Goal: Task Accomplishment & Management: Complete application form

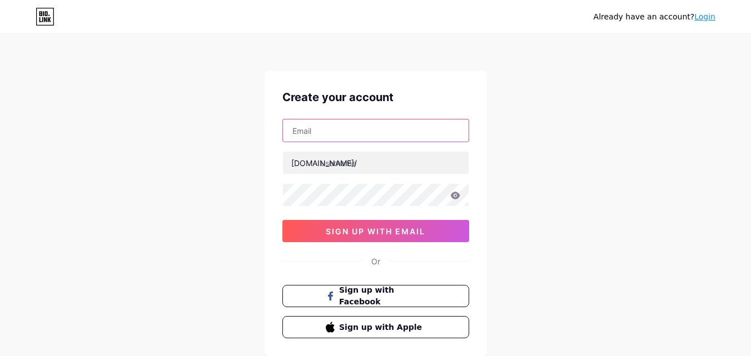
click at [322, 128] on input "text" at bounding box center [376, 130] width 186 height 22
type input "[EMAIL_ADDRESS][DOMAIN_NAME]"
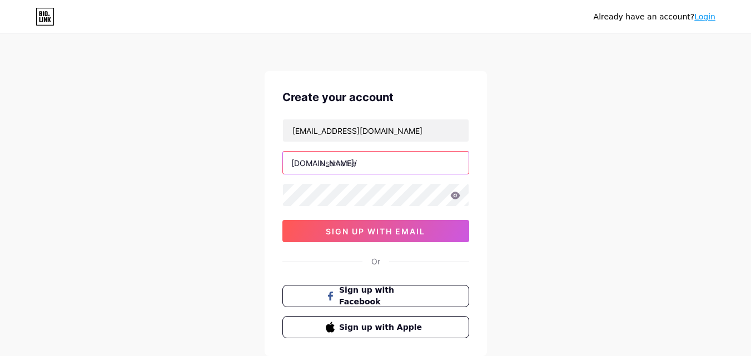
click at [337, 164] on input "text" at bounding box center [376, 163] width 186 height 22
type input "verifiednursingexams"
click at [319, 207] on div "[EMAIL_ADDRESS][DOMAIN_NAME] [DOMAIN_NAME]/ verifiednursingexams 0cAFcWeA7Xgfwt…" at bounding box center [375, 180] width 187 height 123
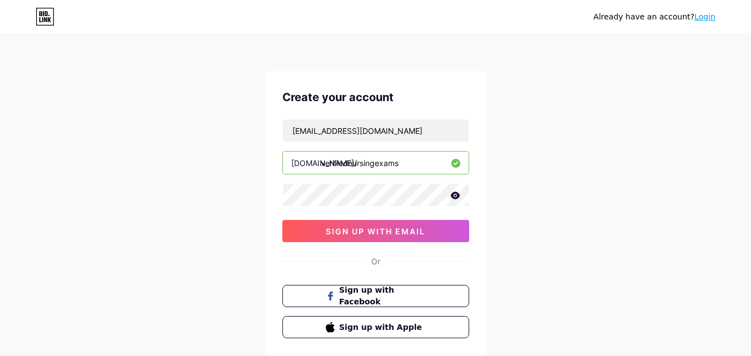
click at [456, 195] on icon at bounding box center [454, 195] width 9 height 7
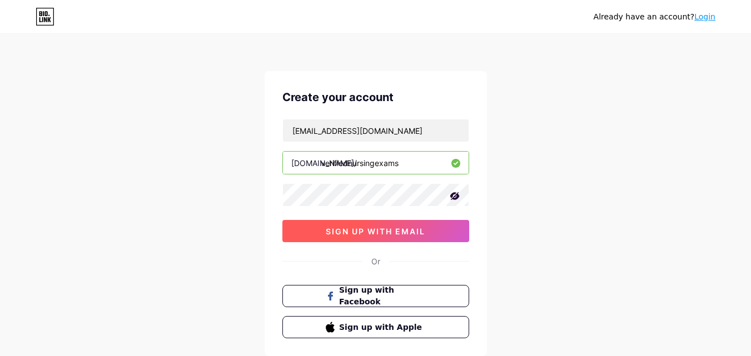
click at [398, 229] on span "sign up with email" at bounding box center [375, 231] width 99 height 9
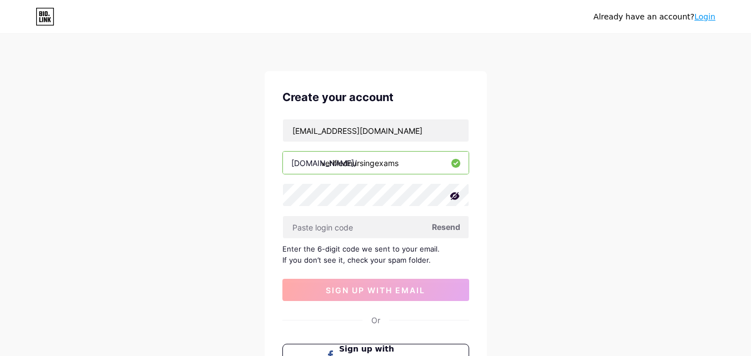
click at [444, 227] on span "Resend" at bounding box center [446, 227] width 28 height 12
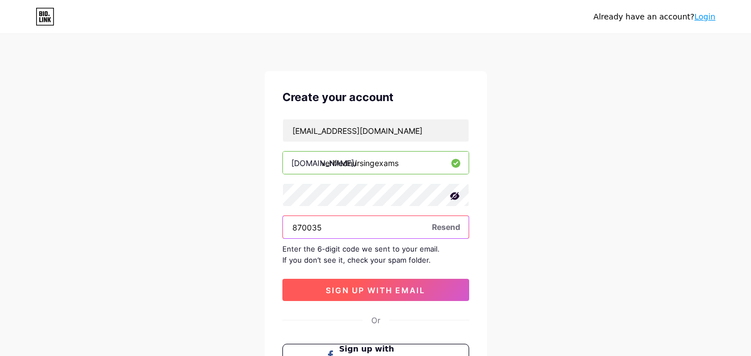
type input "870035"
click at [350, 287] on span "sign up with email" at bounding box center [375, 290] width 99 height 9
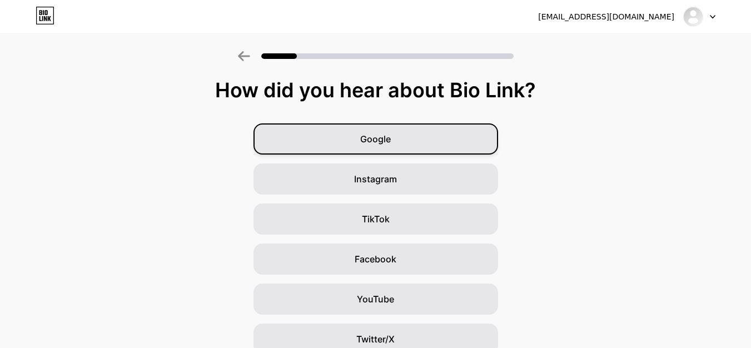
click at [412, 138] on div "Google" at bounding box center [375, 138] width 244 height 31
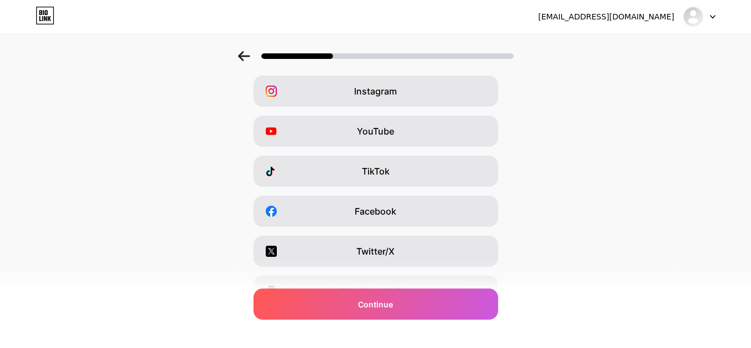
scroll to position [111, 0]
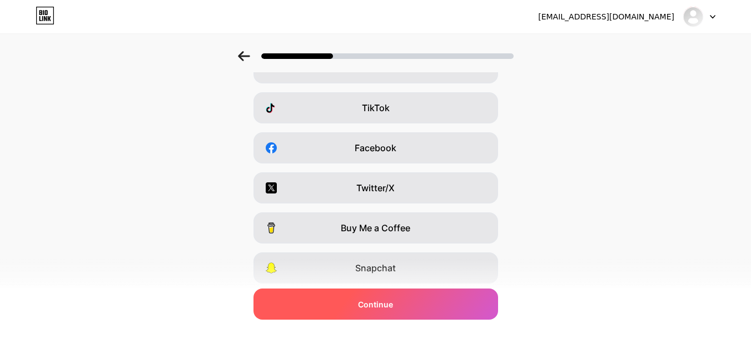
click at [395, 310] on div "Continue" at bounding box center [375, 303] width 244 height 31
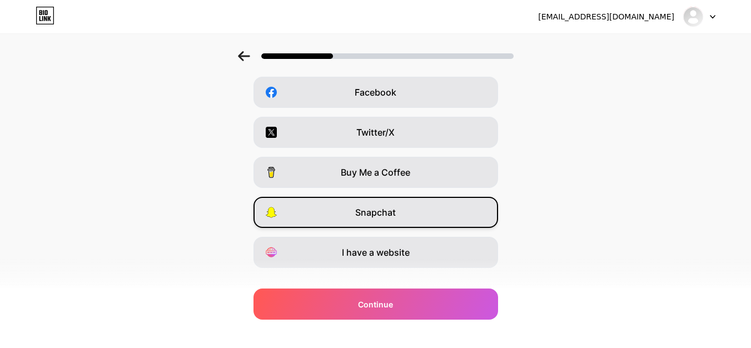
scroll to position [187, 0]
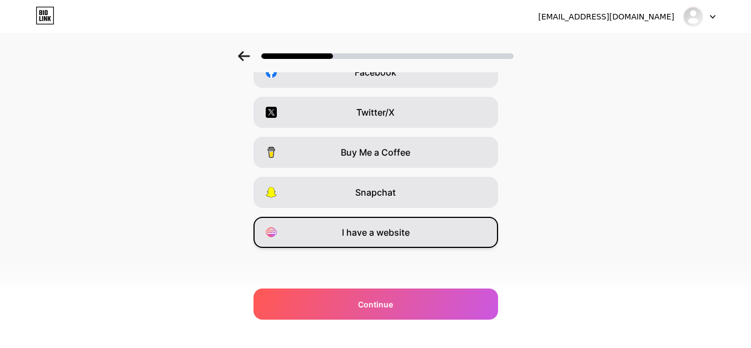
click at [398, 236] on span "I have a website" at bounding box center [376, 232] width 68 height 13
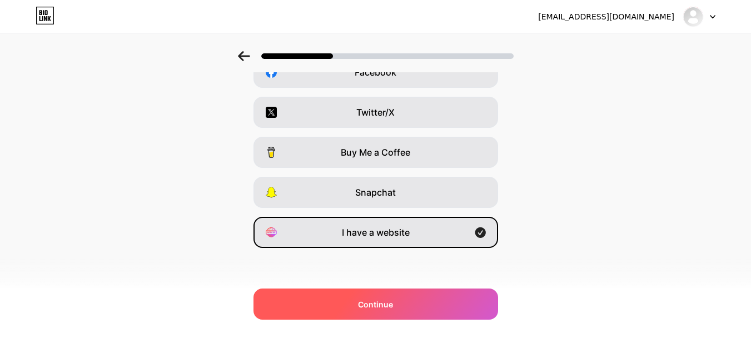
click at [400, 309] on div "Continue" at bounding box center [375, 303] width 244 height 31
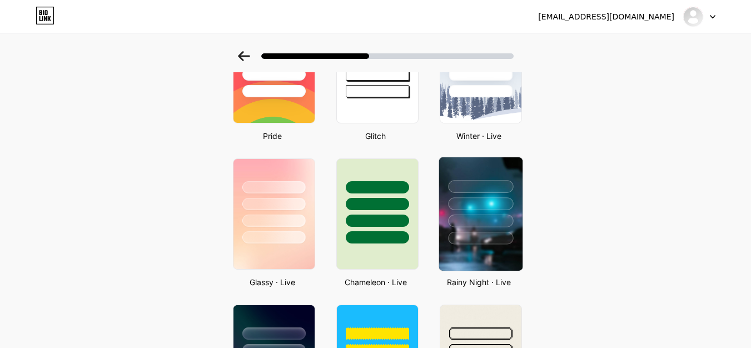
scroll to position [278, 0]
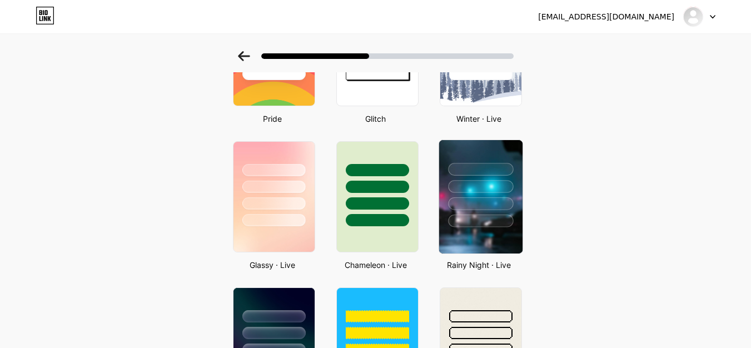
click at [490, 218] on div at bounding box center [480, 220] width 65 height 13
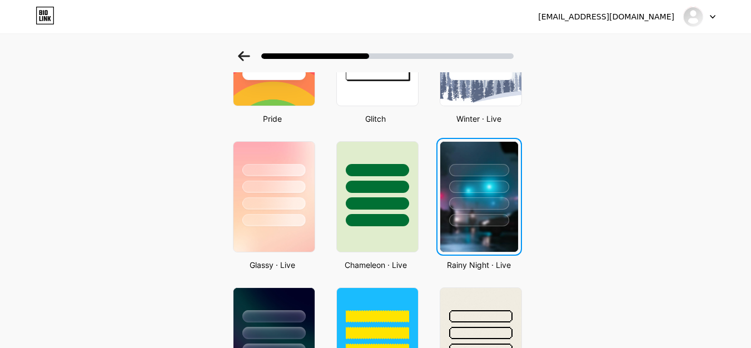
scroll to position [0, 0]
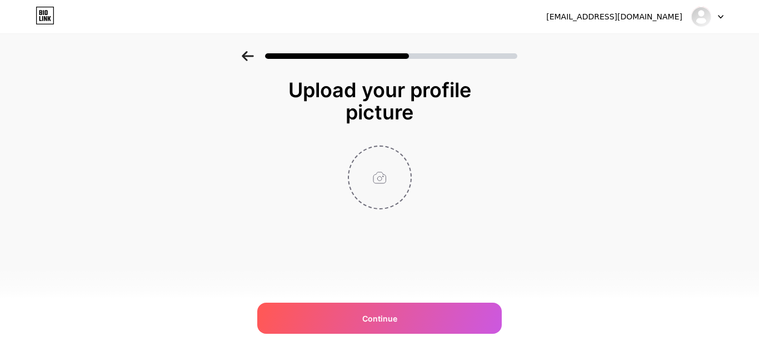
click at [385, 176] on input "file" at bounding box center [380, 178] width 62 height 62
type input "C:\fakepath\photo_2025-07-28_14-33-21.jpg"
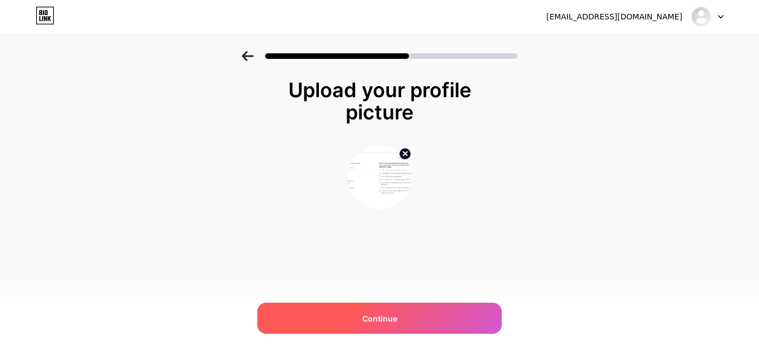
click at [400, 318] on div "Continue" at bounding box center [379, 318] width 244 height 31
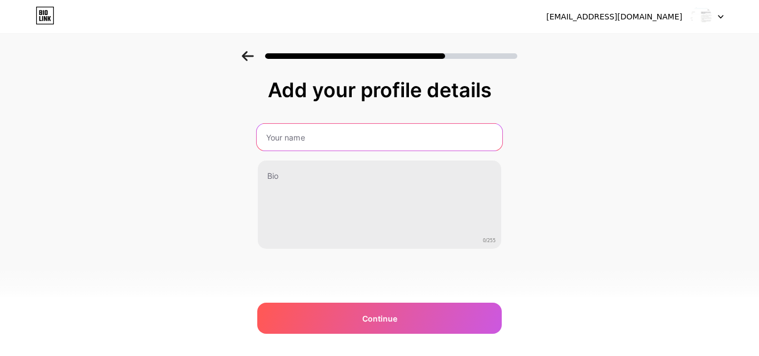
click at [294, 141] on input "text" at bounding box center [380, 137] width 246 height 27
type input "Verifiednursingexams"
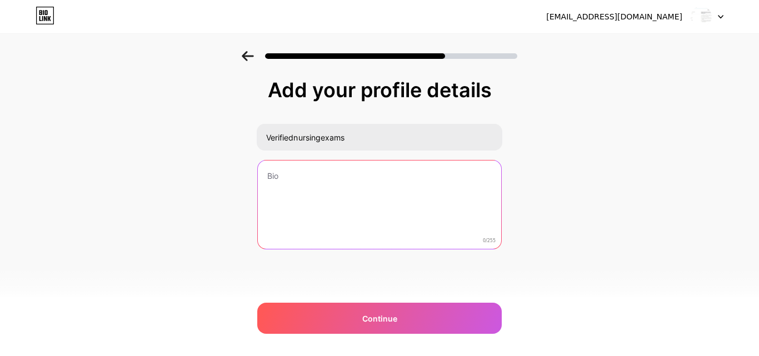
click at [295, 183] on textarea at bounding box center [379, 205] width 243 height 89
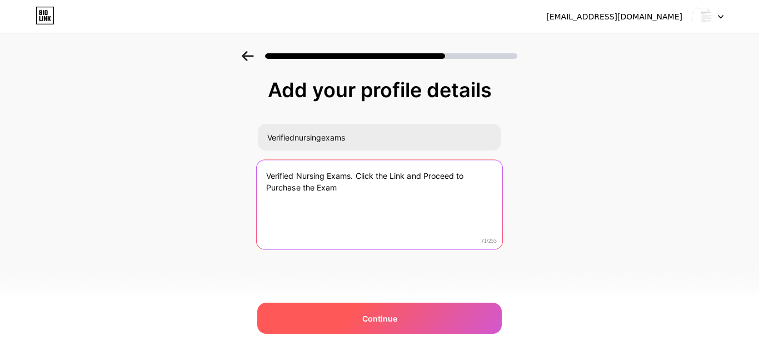
type textarea "Verified Nursing Exams. Click the Link and Proceed to Purchase the Exam"
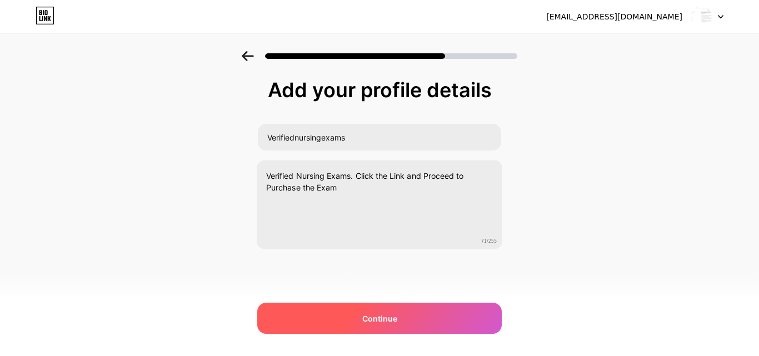
click at [383, 323] on span "Continue" at bounding box center [379, 319] width 35 height 12
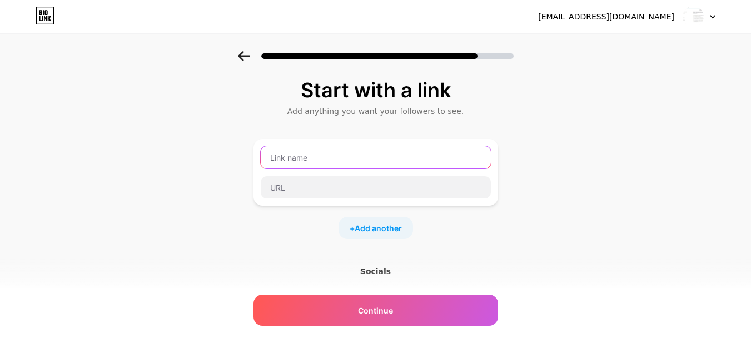
click at [304, 159] on input "text" at bounding box center [376, 157] width 230 height 22
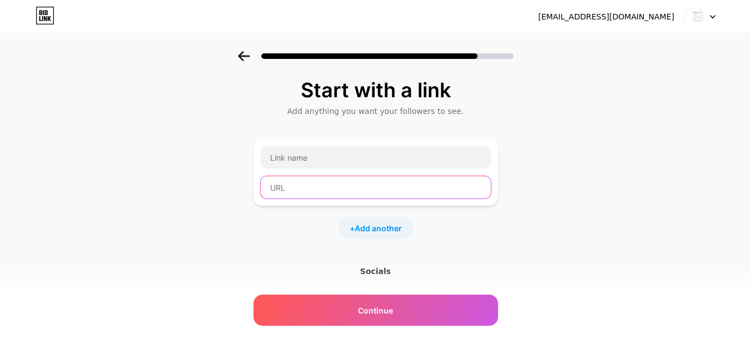
click at [287, 191] on input "text" at bounding box center [376, 187] width 230 height 22
paste input "[URL][DOMAIN_NAME]"
type input "[URL][DOMAIN_NAME]"
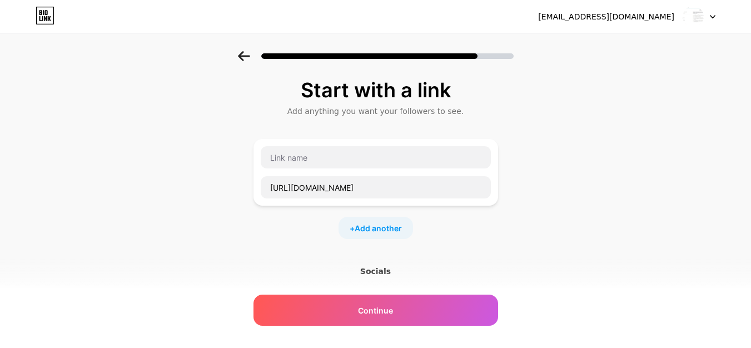
click at [569, 193] on div "Start with a link Add anything you want your followers to see. [URL][DOMAIN_NAM…" at bounding box center [375, 246] width 751 height 391
click at [293, 163] on input "text" at bounding box center [376, 157] width 230 height 22
paste input "NCLEX PN AND NCLEX RN"
type input "NCLEX PN AND NCLEX RN Exams Package"
click at [385, 228] on span "Add another" at bounding box center [377, 228] width 47 height 12
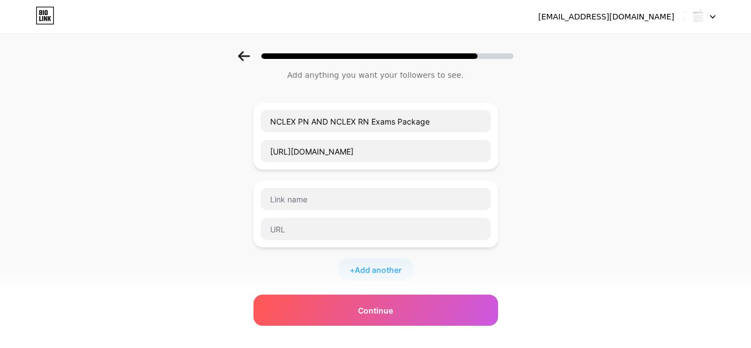
scroll to position [56, 0]
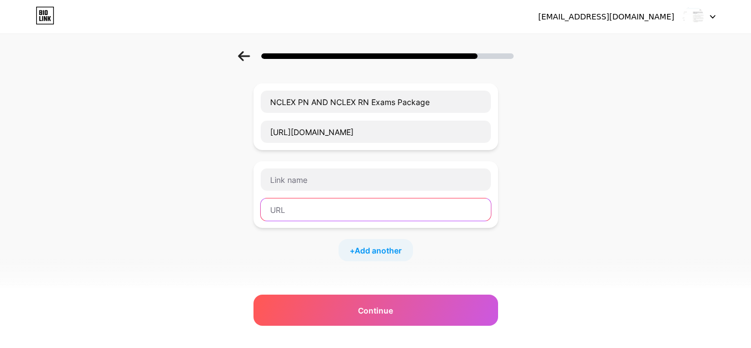
click at [288, 207] on input "text" at bounding box center [376, 209] width 230 height 22
paste input "[URL][DOMAIN_NAME]"
type input "[URL][DOMAIN_NAME]"
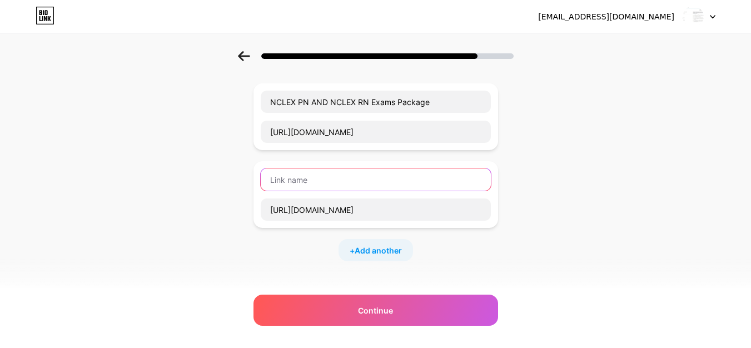
click at [301, 180] on input "text" at bounding box center [376, 179] width 230 height 22
paste input "ATI TEAS 7 Exam Bundle"
type input "ATI TEAS 7 Exam Bundle"
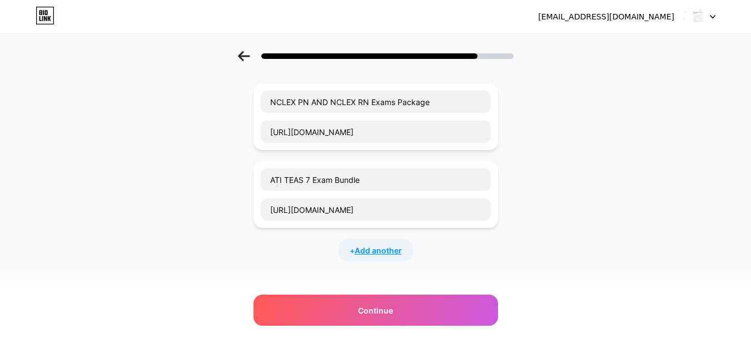
click at [373, 249] on span "Add another" at bounding box center [377, 250] width 47 height 12
click at [299, 252] on input "text" at bounding box center [376, 257] width 230 height 22
paste input "PN ATI Fundamentals Proctored Exam Bundle"
type input "PN ATI Fundamentals Proctored Exam Bundle"
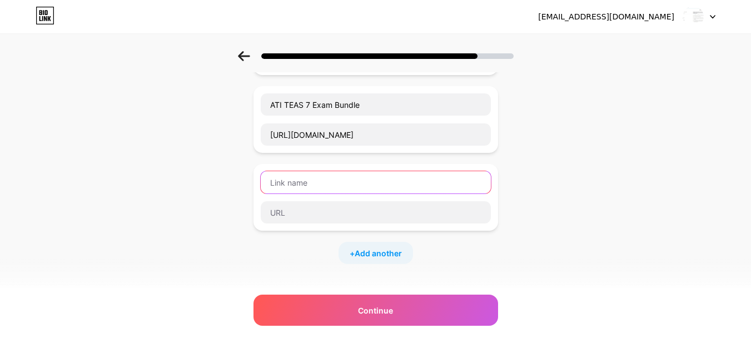
scroll to position [111, 0]
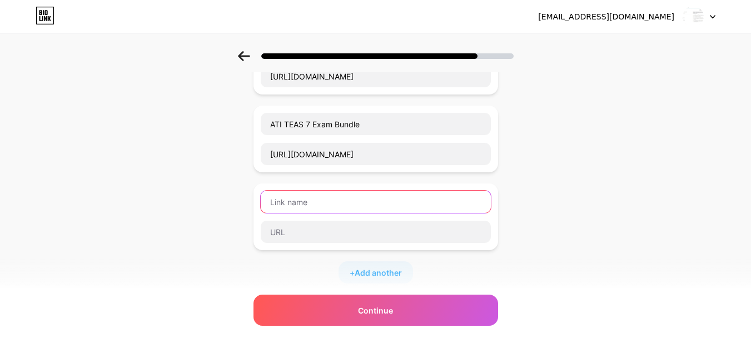
paste input "PN ATI Fundamentals Proctored Exam Bundle"
type input "PN ATI Fundamentals Proctored Exam Bundle"
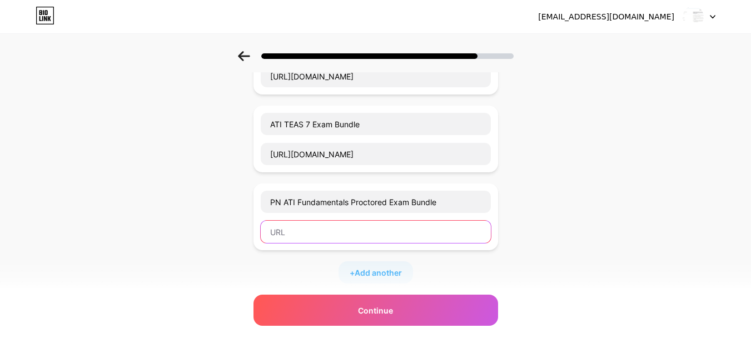
click at [297, 239] on input "text" at bounding box center [376, 232] width 230 height 22
paste input "[URL][DOMAIN_NAME]"
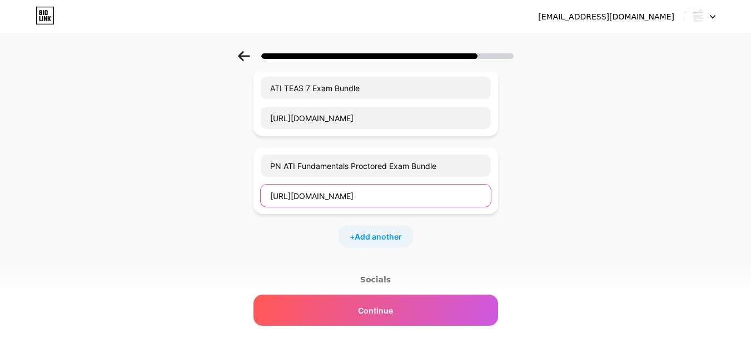
scroll to position [167, 0]
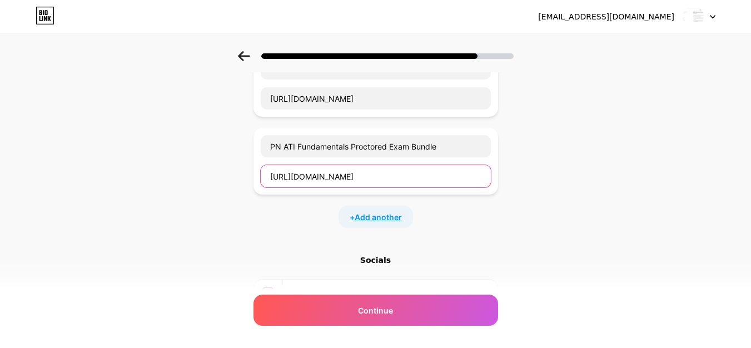
type input "[URL][DOMAIN_NAME]"
click at [375, 217] on span "Add another" at bounding box center [377, 217] width 47 height 12
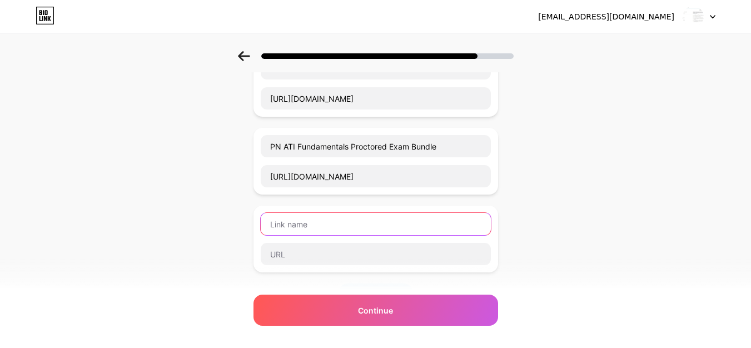
click at [292, 223] on input "text" at bounding box center [376, 224] width 230 height 22
paste input "RN ATI Medical Surgical Proctored Exam Bundle"
type input "RN ATI Medical Surgical Proctored Exam Bundle"
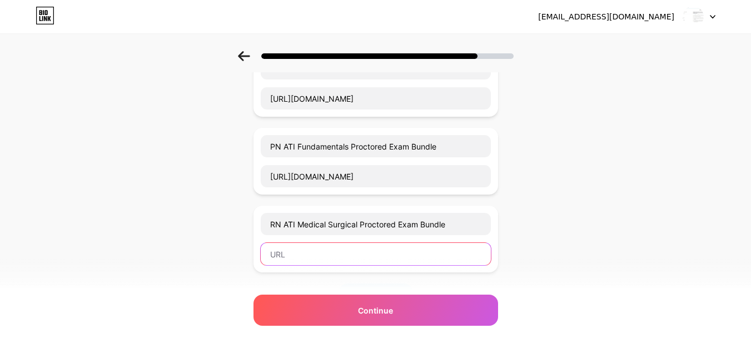
click at [301, 262] on input "text" at bounding box center [376, 254] width 230 height 22
paste input "[URL][DOMAIN_NAME]"
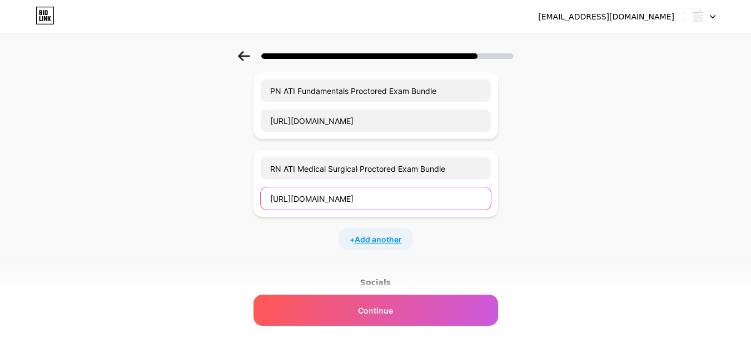
type input "[URL][DOMAIN_NAME]"
click at [365, 242] on span "Add another" at bounding box center [377, 239] width 47 height 12
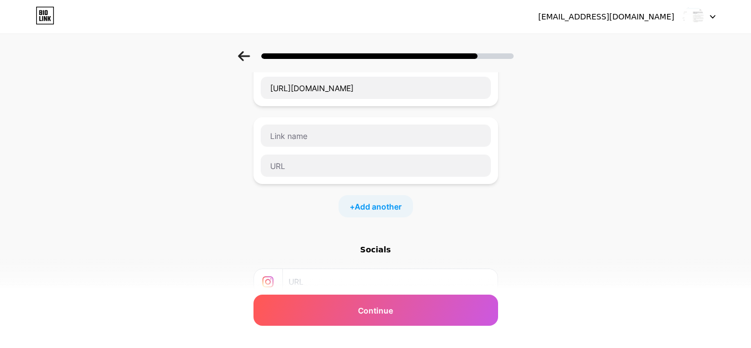
scroll to position [333, 0]
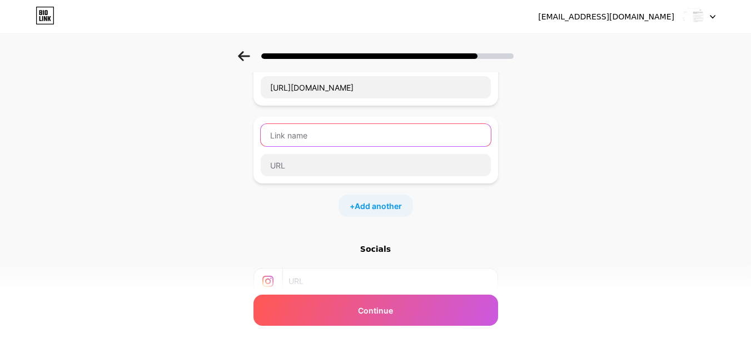
click at [296, 133] on input "text" at bounding box center [376, 135] width 230 height 22
paste input "RN ATI Pharmacology Proctored Exam Bundle"
type input "RN ATI Pharmacology Proctored Exam Bundle"
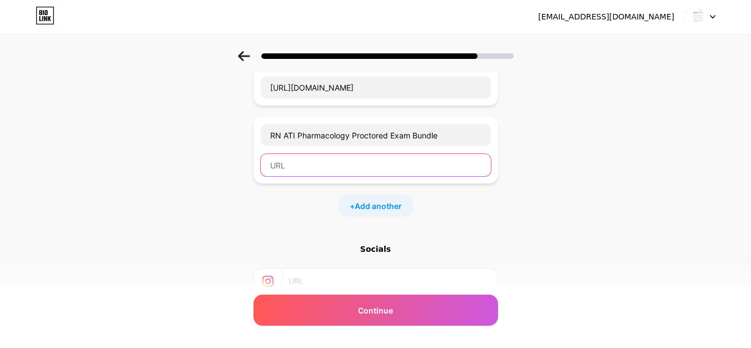
click at [307, 173] on input "text" at bounding box center [376, 165] width 230 height 22
paste input "[URL][DOMAIN_NAME]"
type input "[URL][DOMAIN_NAME]"
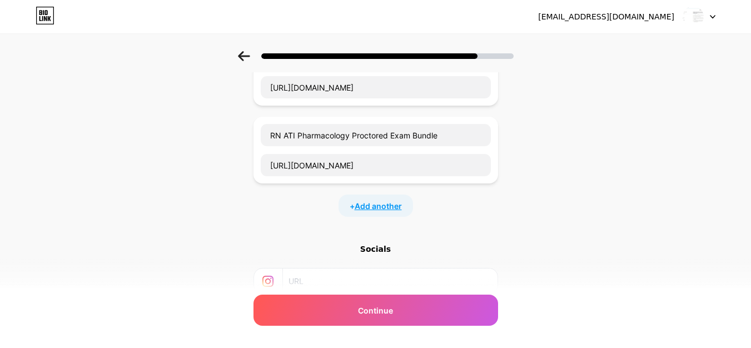
click at [369, 202] on span "Add another" at bounding box center [377, 206] width 47 height 12
click at [292, 243] on input "text" at bounding box center [376, 243] width 230 height 22
click at [298, 214] on input "text" at bounding box center [376, 213] width 230 height 22
paste input "RN ATI Fundamental Proctored Exam Bundle"
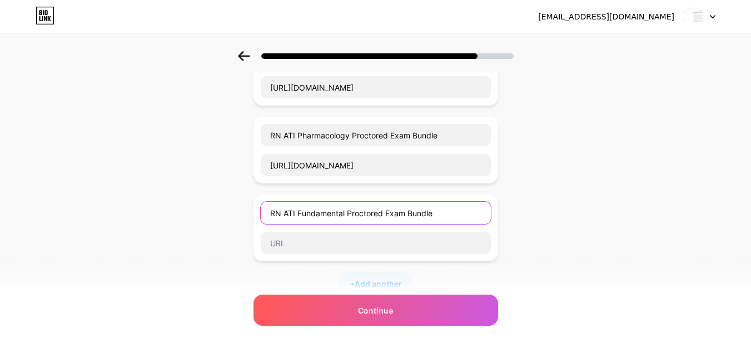
type input "RN ATI Fundamental Proctored Exam Bundle"
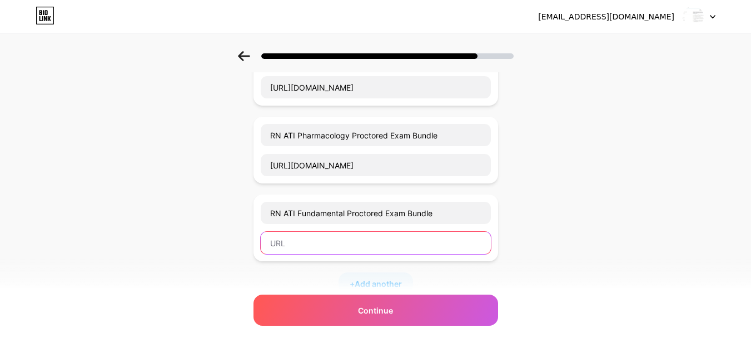
click at [298, 247] on input "text" at bounding box center [376, 243] width 230 height 22
paste input "[URL][DOMAIN_NAME]"
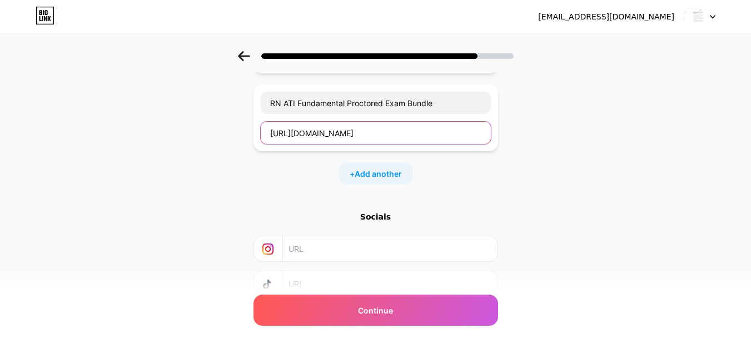
scroll to position [444, 0]
type input "[URL][DOMAIN_NAME]"
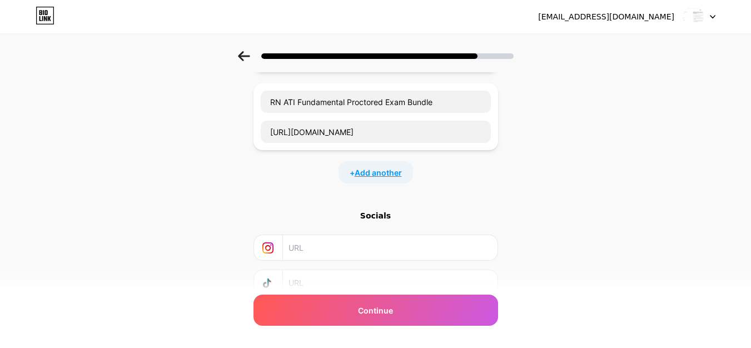
click at [382, 174] on span "Add another" at bounding box center [377, 173] width 47 height 12
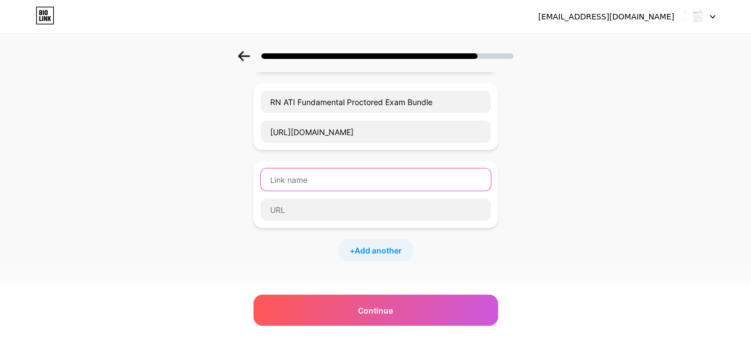
click at [296, 179] on input "text" at bounding box center [376, 179] width 230 height 22
paste input "RN ATI Comprehensive Predictor Exit Exam Bundle"
type input "RN ATI Comprehensive Predictor Exit Exam Bundle"
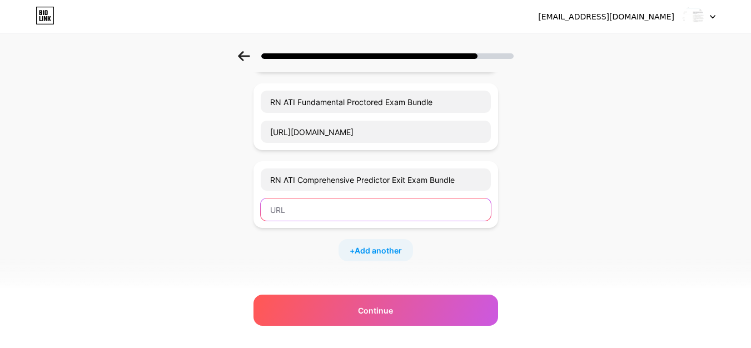
click at [282, 210] on input "text" at bounding box center [376, 209] width 230 height 22
paste input "[URL][DOMAIN_NAME]"
type input "[URL][DOMAIN_NAME]"
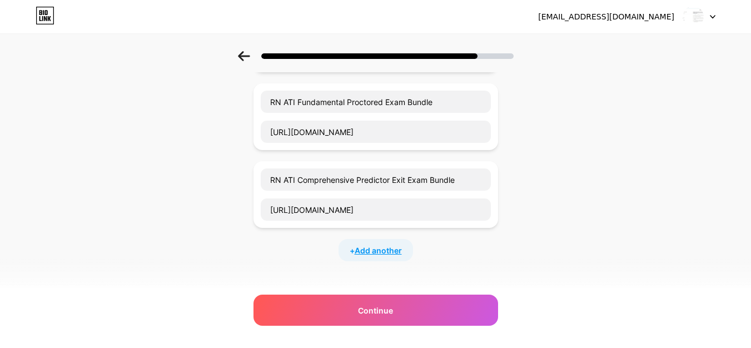
scroll to position [0, 0]
click at [368, 249] on span "Add another" at bounding box center [377, 250] width 47 height 12
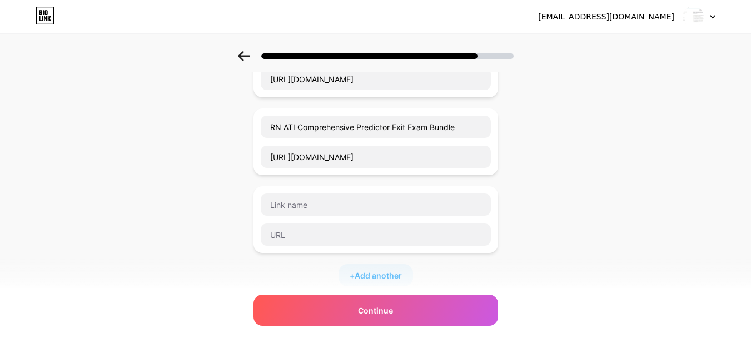
scroll to position [500, 0]
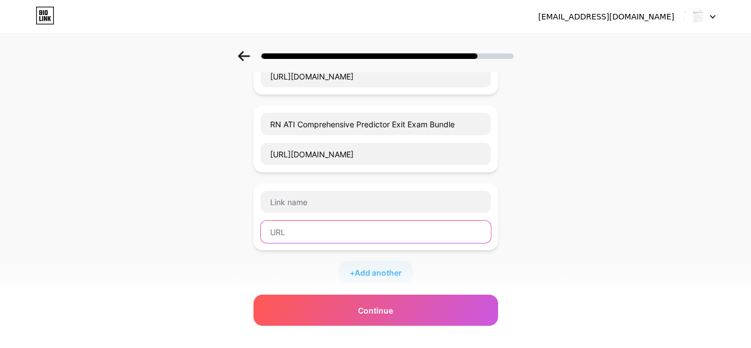
click at [286, 237] on input "text" at bounding box center [376, 232] width 230 height 22
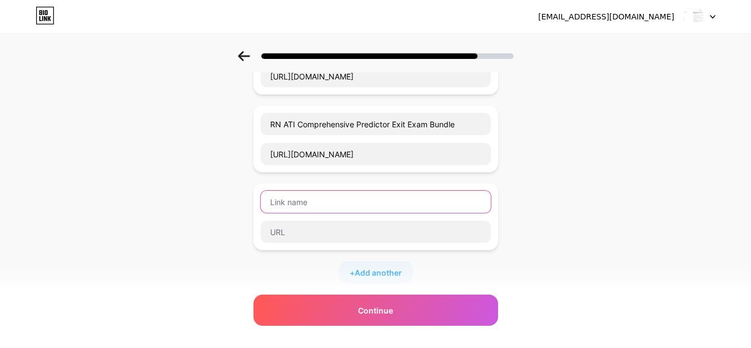
click at [303, 203] on input "text" at bounding box center [376, 202] width 230 height 22
paste input "PN ATI Comprehensive Predictor Exit Exam Bundle"
type input "PN ATI Comprehensive Predictor Exit Exam Bundle"
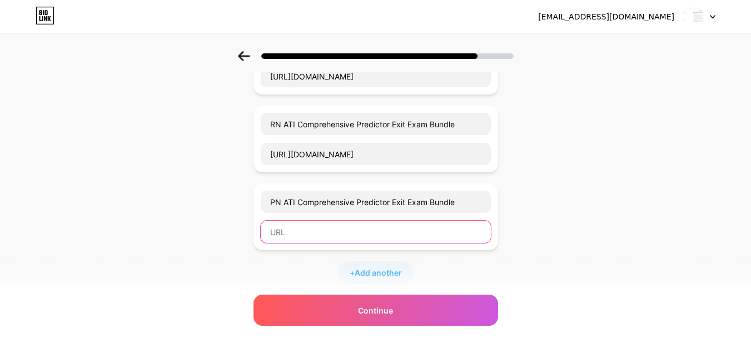
click at [309, 232] on input "text" at bounding box center [376, 232] width 230 height 22
paste input "[URL][DOMAIN_NAME]"
type input "[URL][DOMAIN_NAME]"
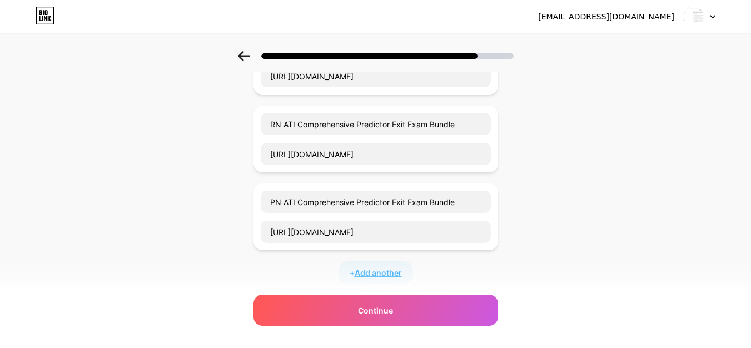
click at [377, 277] on span "Add another" at bounding box center [377, 273] width 47 height 12
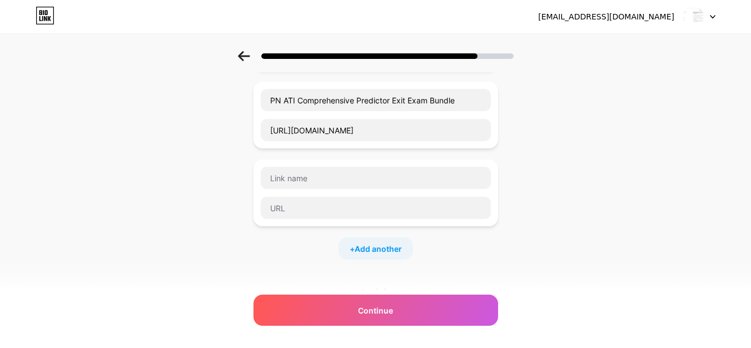
scroll to position [611, 0]
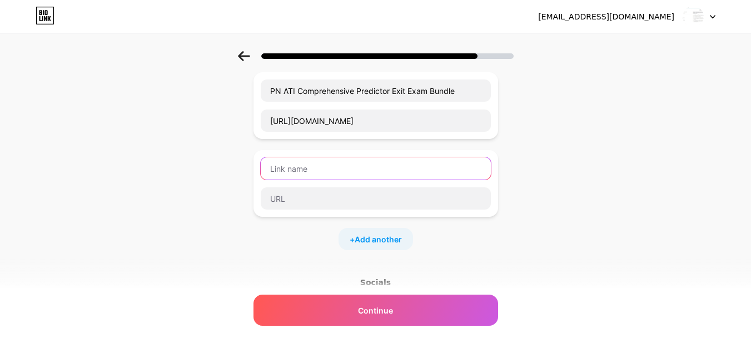
click at [298, 171] on input "text" at bounding box center [376, 168] width 230 height 22
paste input "RN ATI Community Health Proctored Exam Bundle Package"
type input "RN ATI Community Health Proctored Exam Bundle Package"
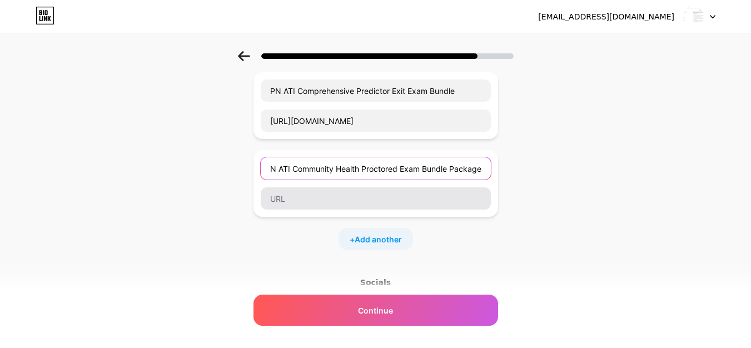
drag, startPoint x: 273, startPoint y: 170, endPoint x: 285, endPoint y: 189, distance: 22.2
click at [274, 170] on input "RN ATI Community Health Proctored Exam Bundle Package" at bounding box center [376, 168] width 230 height 22
click at [273, 171] on input "RN ATI Community Health Proctored Exam Bundle Package" at bounding box center [376, 168] width 230 height 22
click at [276, 171] on input "RN ATI Community Health Proctored Exam Bundle Package" at bounding box center [376, 168] width 230 height 22
click at [281, 168] on input "RN ATI Community Health Proctored Exam Bundle Package" at bounding box center [376, 168] width 230 height 22
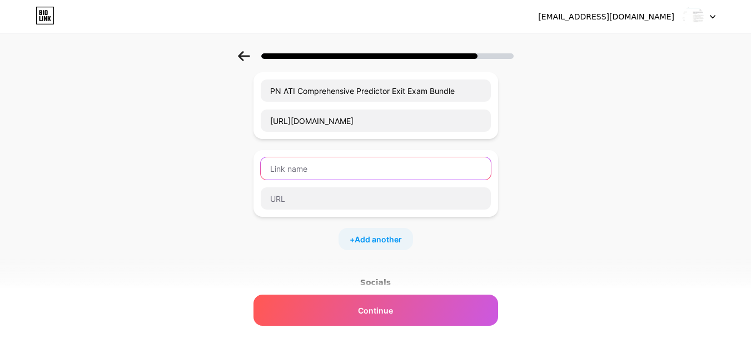
scroll to position [0, 0]
paste input "RN ATI Community Health Proctored Exam Bundle Package"
drag, startPoint x: 285, startPoint y: 168, endPoint x: 124, endPoint y: 167, distance: 160.6
click at [279, 173] on input "RRN ATI Community Health Proctored Exam Bundle Package" at bounding box center [376, 168] width 230 height 22
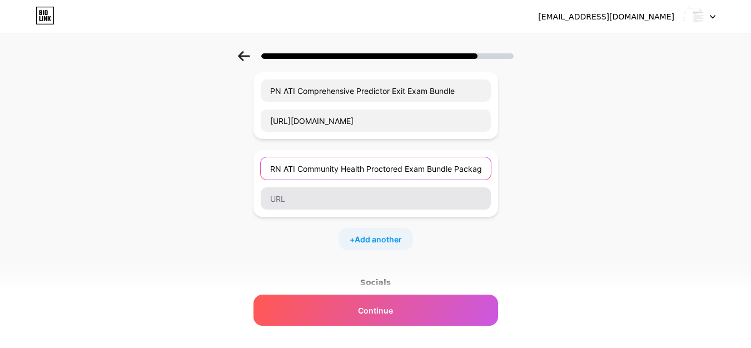
type input "RN ATI Community Health Proctored Exam Bundle Package"
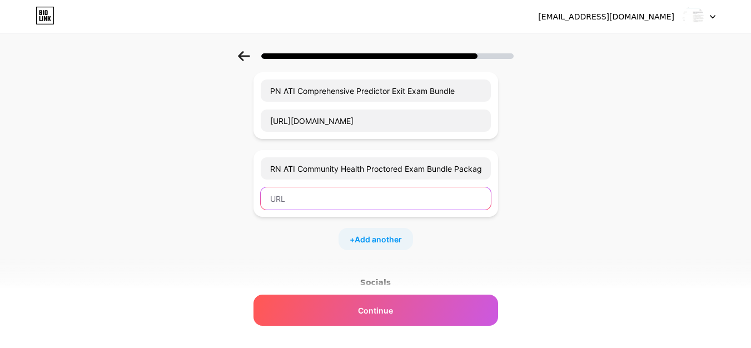
click at [309, 194] on input "text" at bounding box center [376, 198] width 230 height 22
paste input "[URL][DOMAIN_NAME]"
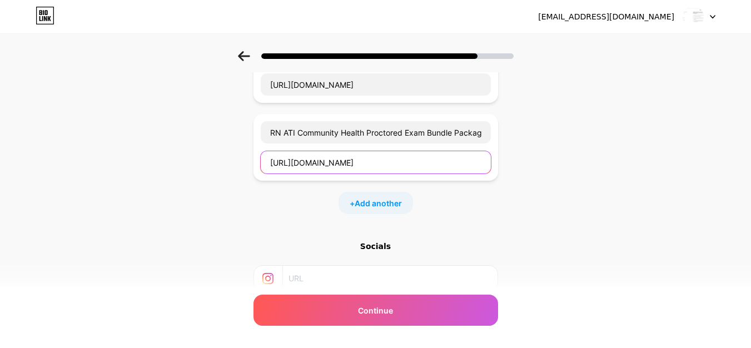
scroll to position [667, 0]
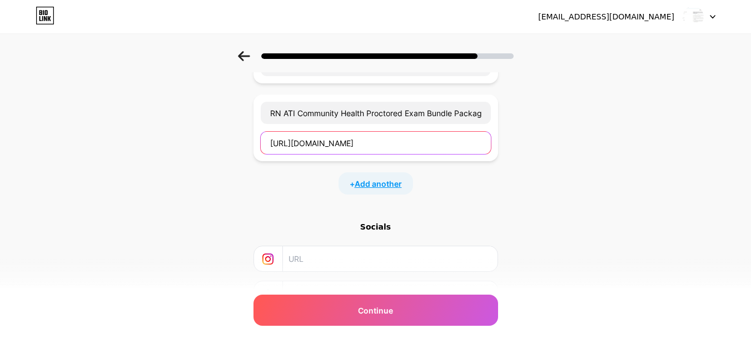
type input "[URL][DOMAIN_NAME]"
click at [388, 184] on span "Add another" at bounding box center [377, 184] width 47 height 12
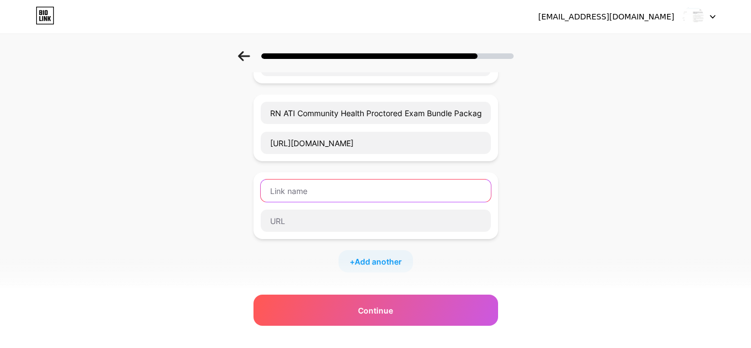
click at [297, 198] on input "text" at bounding box center [376, 190] width 230 height 22
paste input "RN ATI Leadership Proctored Exam Bundle"
type input "RN ATI Leadership Proctored Exam Bundle"
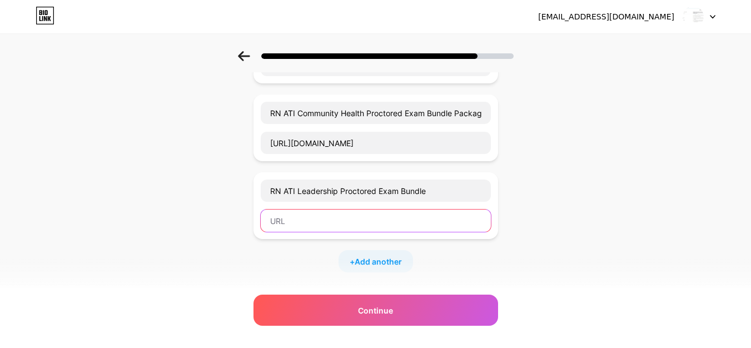
click at [295, 223] on input "text" at bounding box center [376, 220] width 230 height 22
paste input "[URL][DOMAIN_NAME]"
type input "[URL][DOMAIN_NAME]"
click at [377, 261] on span "Add another" at bounding box center [377, 262] width 47 height 12
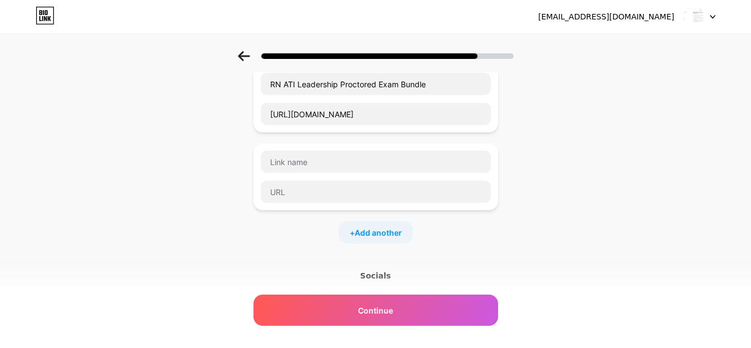
scroll to position [778, 0]
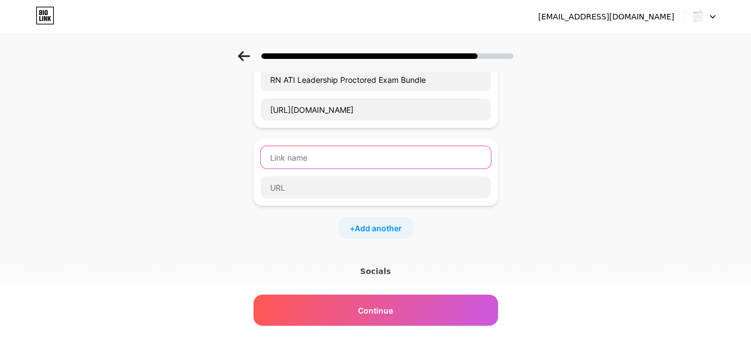
click at [289, 159] on input "text" at bounding box center [376, 157] width 230 height 22
paste input "PN ATI Pharmacology Proctored Exam Bundle"
type input "PN ATI Pharmacology Proctored Exam Bundle"
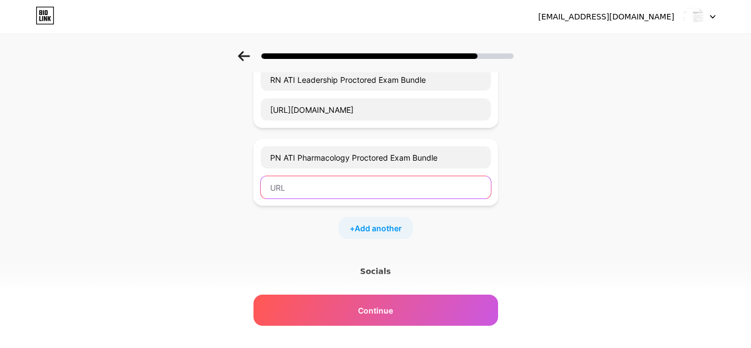
click at [284, 186] on input "text" at bounding box center [376, 187] width 230 height 22
paste input "[URL][DOMAIN_NAME]"
type input "[URL][DOMAIN_NAME]"
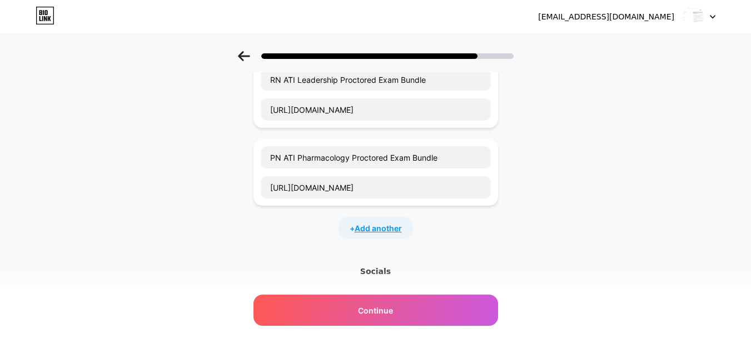
click at [370, 231] on span "Add another" at bounding box center [377, 228] width 47 height 12
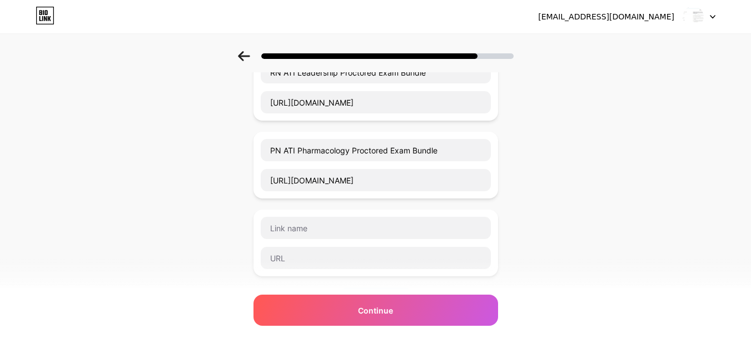
scroll to position [833, 0]
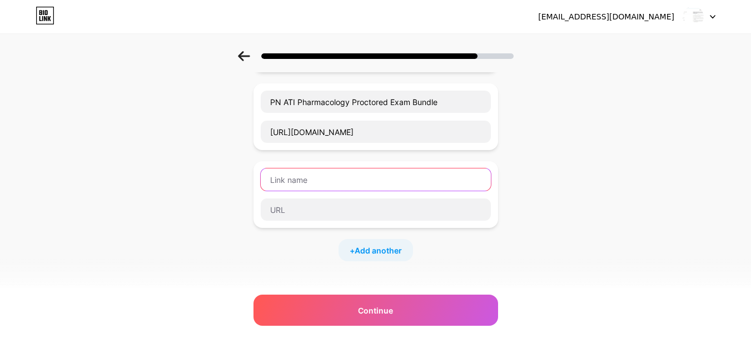
click at [285, 173] on input "text" at bounding box center [376, 179] width 230 height 22
paste input "RN ATI Maternal Newborn Proctored Exam Bundle"
type input "RN ATI Maternal Newborn Proctored Exam Bundle"
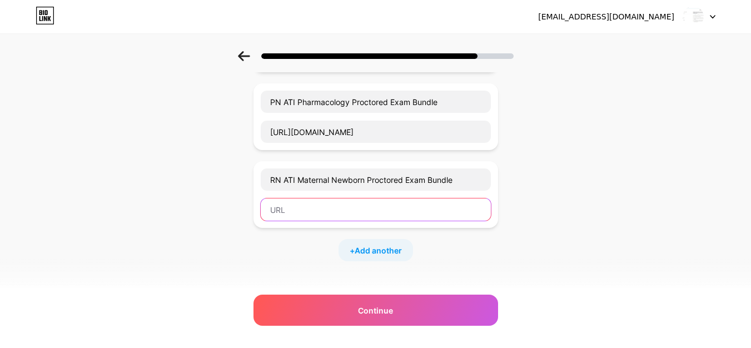
click at [291, 209] on input "text" at bounding box center [376, 209] width 230 height 22
paste input "[URL][DOMAIN_NAME]"
type input "[URL][DOMAIN_NAME]"
drag, startPoint x: 301, startPoint y: 212, endPoint x: 177, endPoint y: 213, distance: 123.9
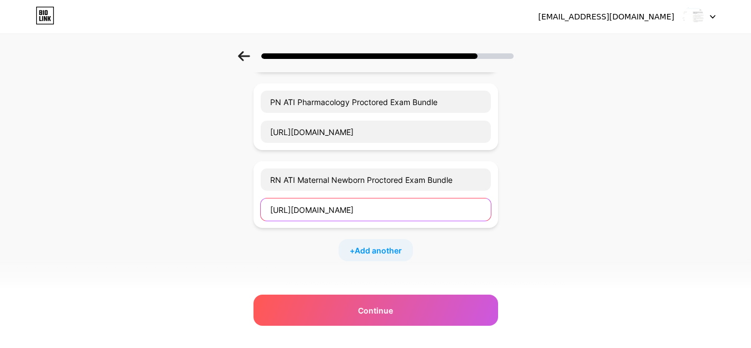
click at [339, 214] on input "[URL][DOMAIN_NAME]" at bounding box center [376, 209] width 230 height 22
click at [439, 216] on input "[URL][DOMAIN_NAME]" at bounding box center [376, 209] width 230 height 22
paste input "[URL][DOMAIN_NAME]"
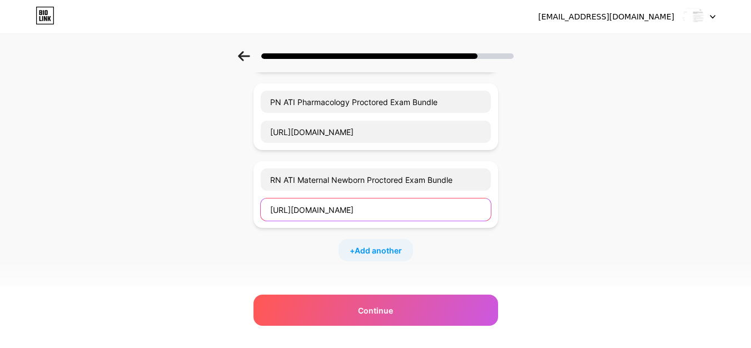
type input "[URL][DOMAIN_NAME]"
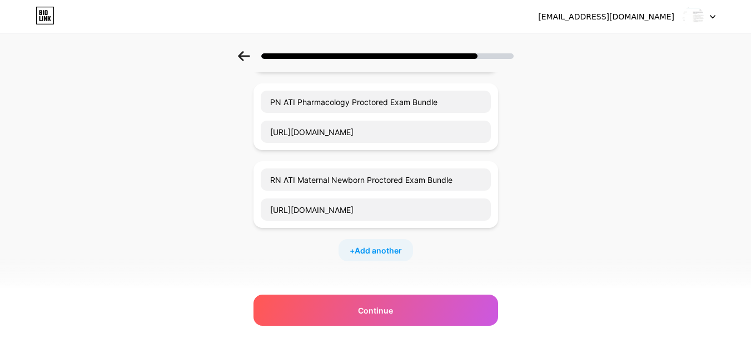
scroll to position [0, 0]
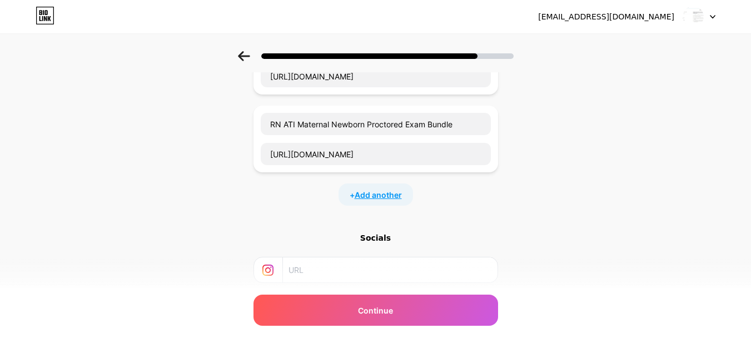
click at [384, 196] on span "Add another" at bounding box center [377, 195] width 47 height 12
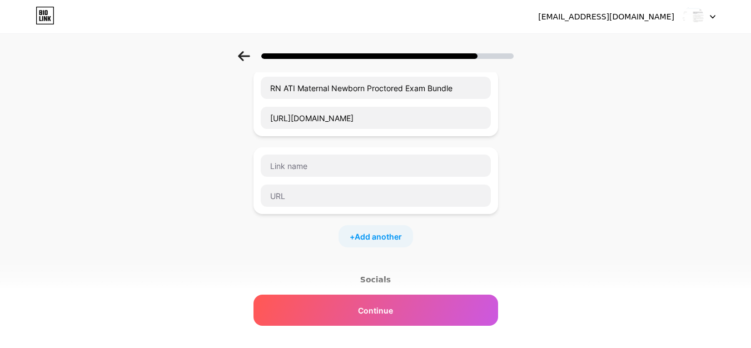
scroll to position [944, 0]
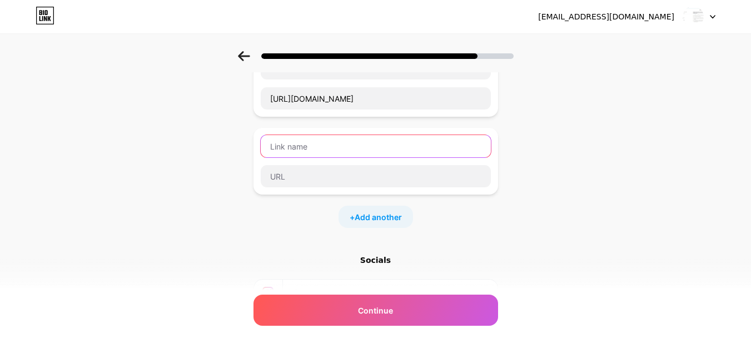
click at [297, 149] on input "text" at bounding box center [376, 146] width 230 height 22
paste input "RN ATI Pediatric Nursing Proctored Exam Bundle"
type input "RN ATI Pediatric Nursing Proctored Exam Bundle"
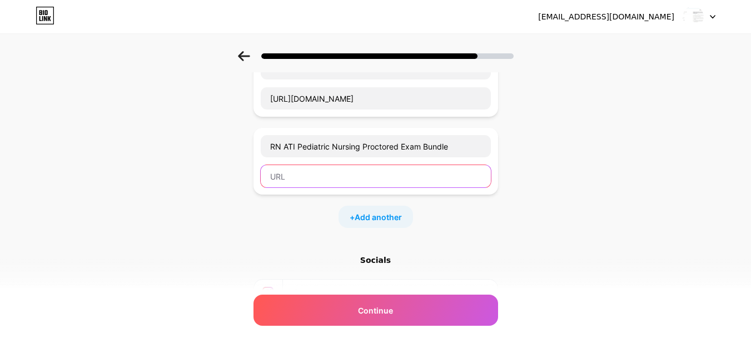
click at [308, 184] on input "text" at bounding box center [376, 176] width 230 height 22
paste input "[URL][DOMAIN_NAME]"
type input "[URL][DOMAIN_NAME]"
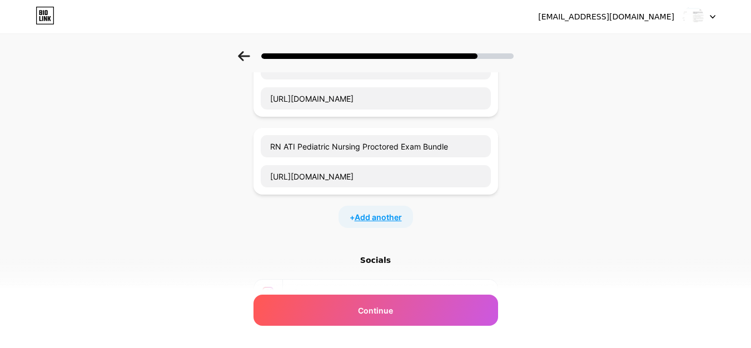
click at [381, 221] on span "Add another" at bounding box center [377, 217] width 47 height 12
click at [294, 228] on input "text" at bounding box center [376, 224] width 230 height 22
paste input "RN ATI Mental Health Proctored Exam Bundle | ATI RN Mental Health Proctored Exa…"
drag, startPoint x: 302, startPoint y: 226, endPoint x: 67, endPoint y: 226, distance: 234.4
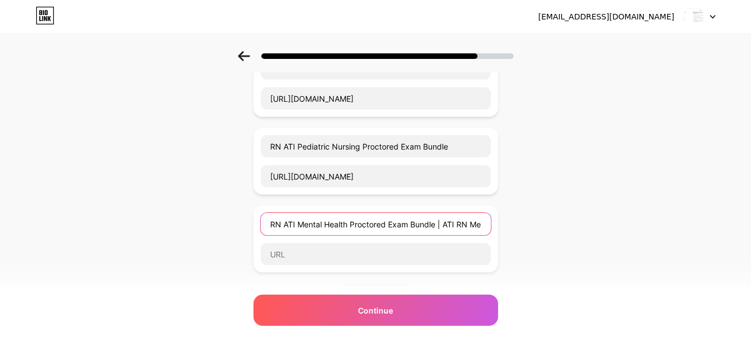
type input "RN ATI Mental Health Proctored Exam Bundle | ATI RN Mental Health Proctored Exa…"
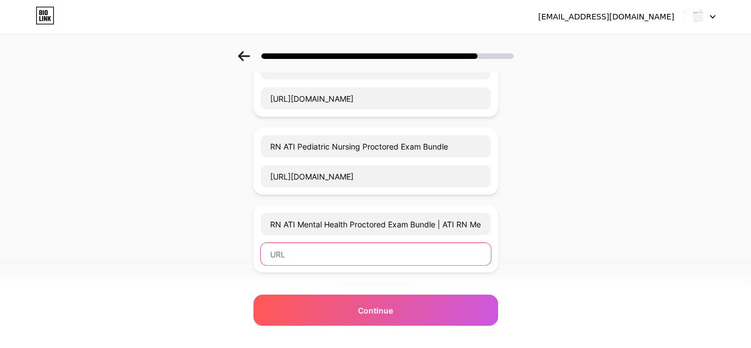
click at [296, 262] on input "text" at bounding box center [376, 254] width 230 height 22
paste input "[URL][DOMAIN_NAME]"
drag, startPoint x: 318, startPoint y: 258, endPoint x: 196, endPoint y: 264, distance: 122.4
type input "[URL][DOMAIN_NAME]"
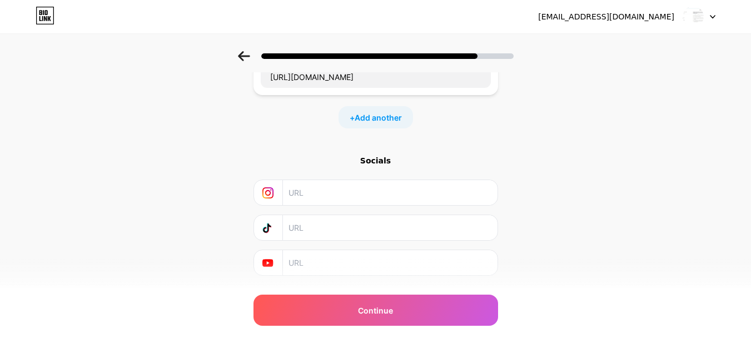
scroll to position [1149, 0]
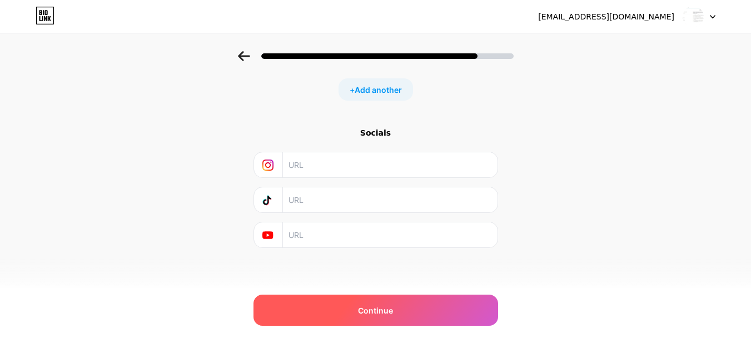
click at [385, 314] on span "Continue" at bounding box center [375, 310] width 35 height 12
click at [398, 313] on div "Continue" at bounding box center [375, 309] width 244 height 31
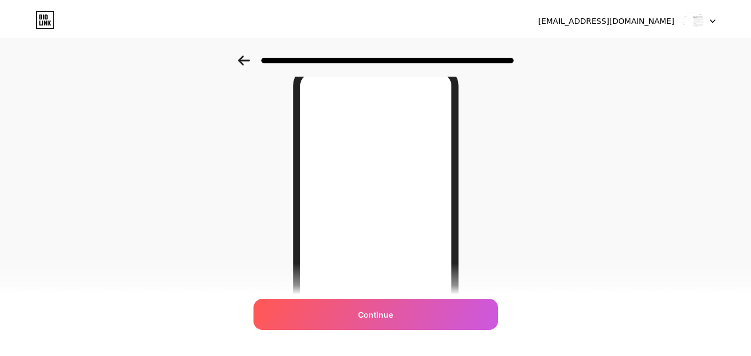
scroll to position [0, 0]
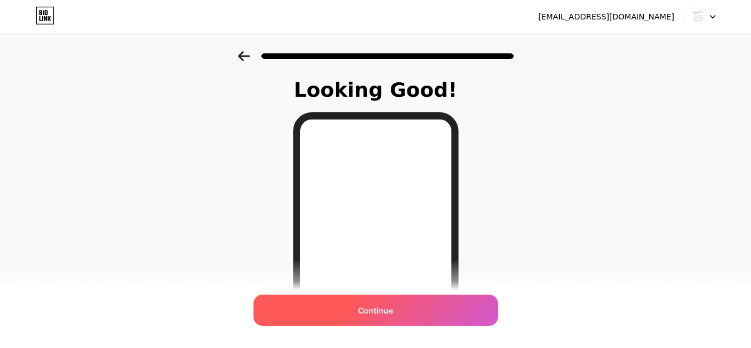
click at [402, 311] on div "Continue" at bounding box center [375, 309] width 244 height 31
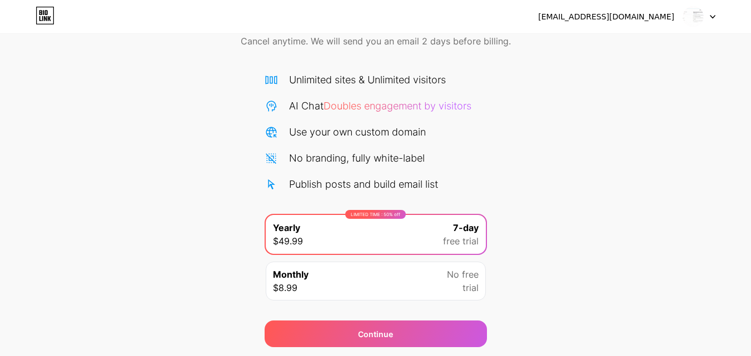
scroll to position [91, 0]
